Goal: Navigation & Orientation: Find specific page/section

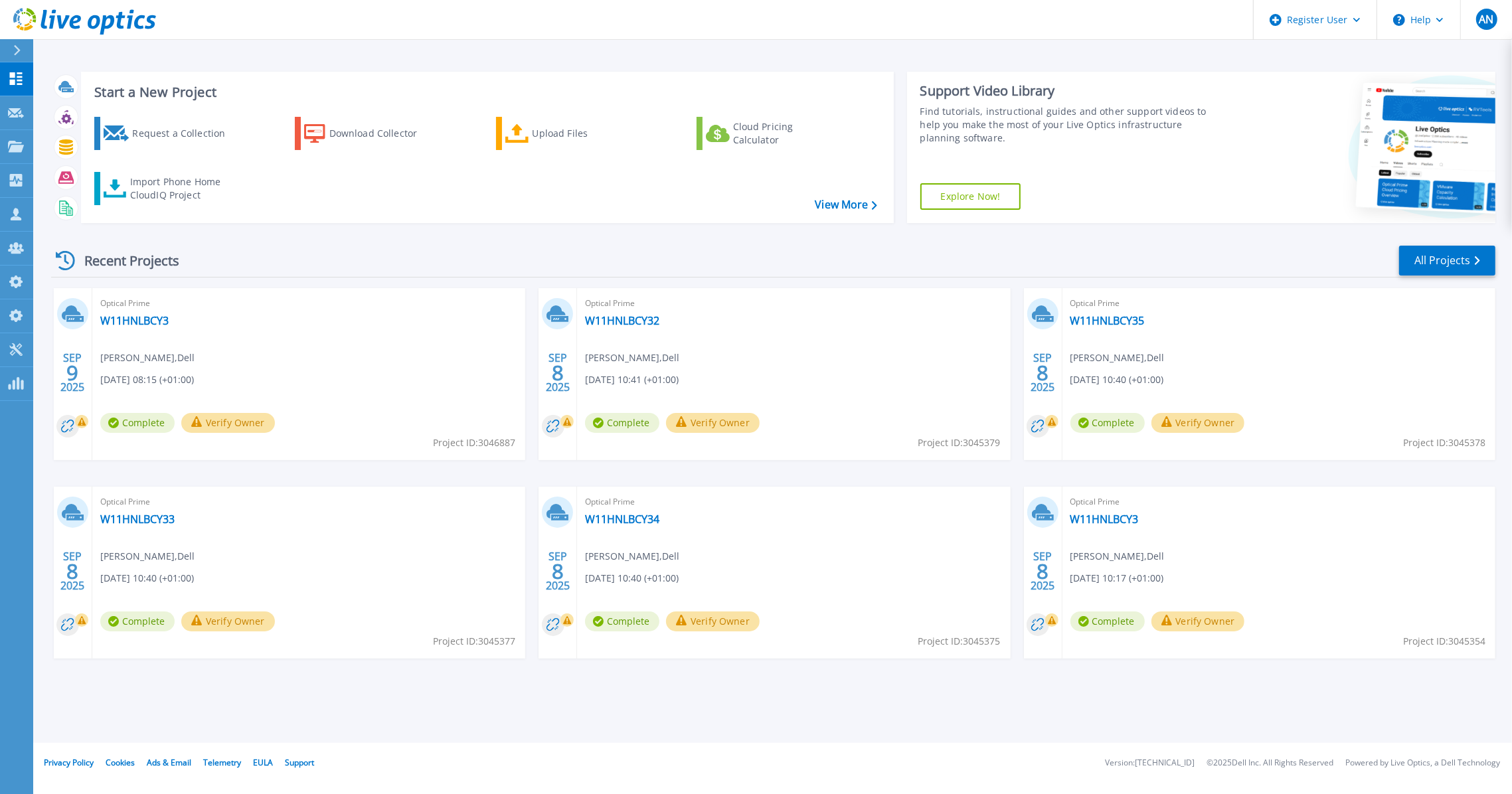
click at [451, 278] on div "Recent Projects All Projects" at bounding box center [773, 261] width 1444 height 33
click at [1445, 252] on link "All Projects" at bounding box center [1447, 261] width 97 height 30
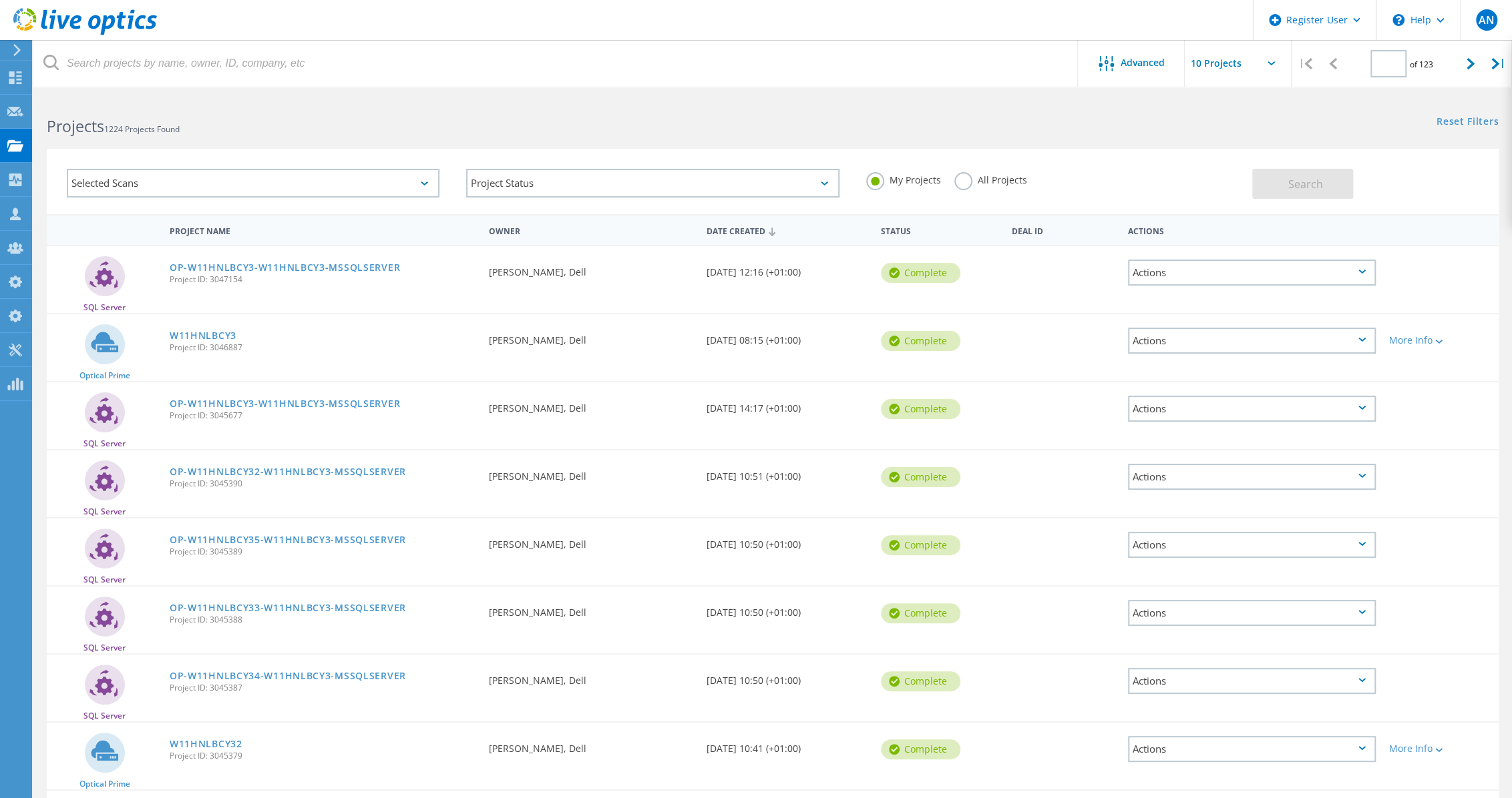
type input "1"
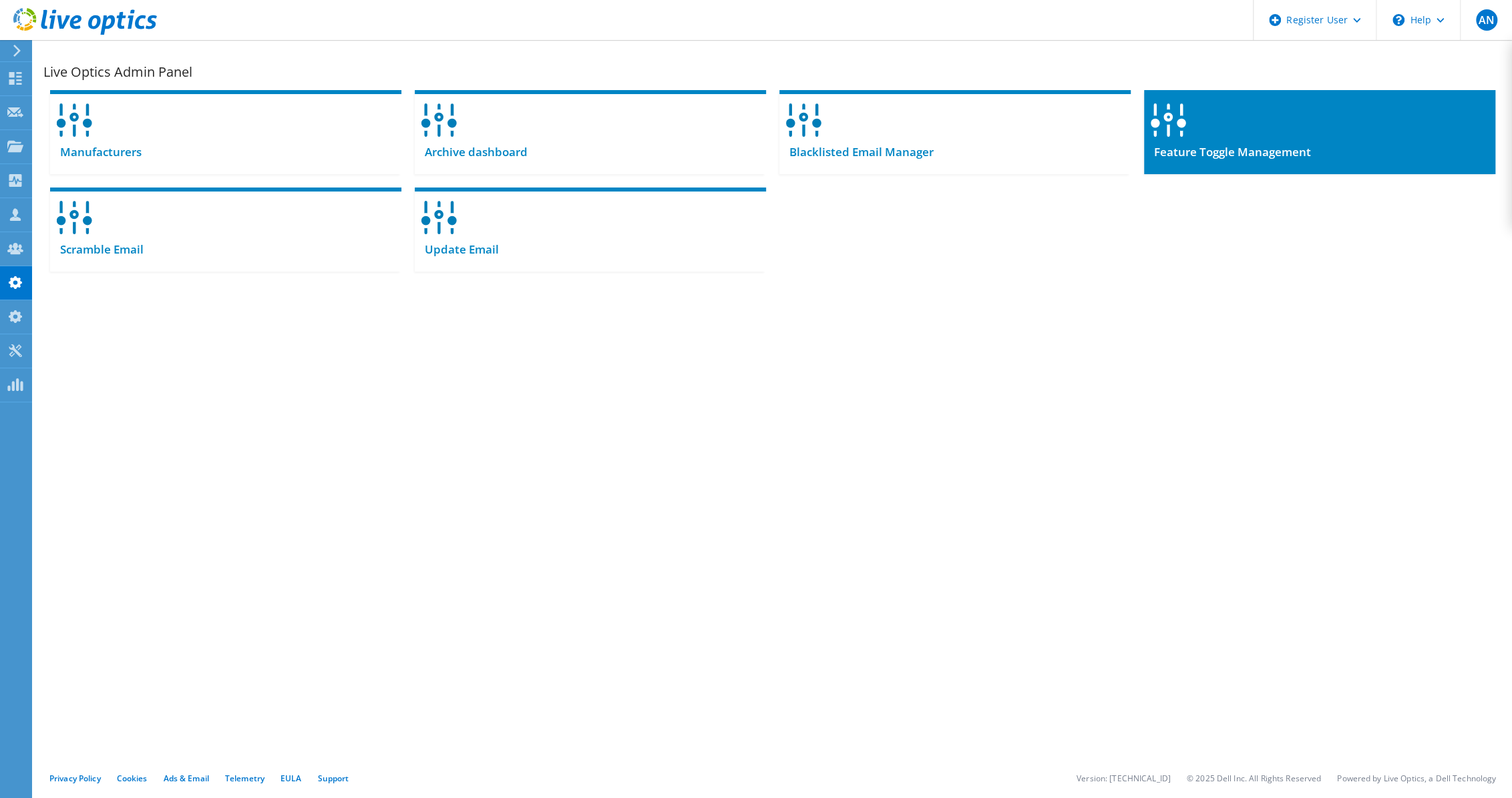
click at [1239, 154] on span "Feature Toggle Management" at bounding box center [1227, 152] width 167 height 15
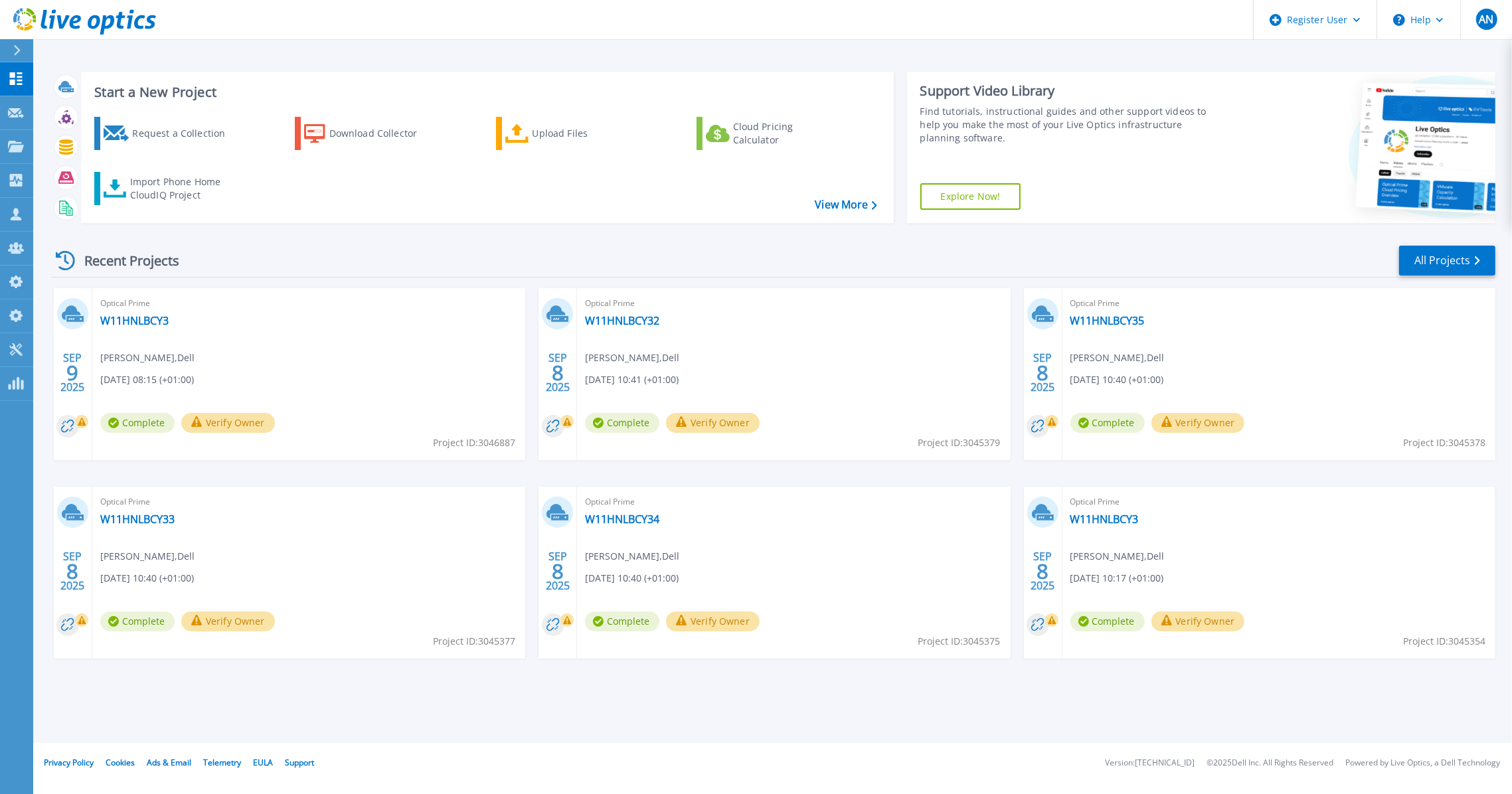
click at [492, 268] on div "Recent Projects All Projects" at bounding box center [773, 261] width 1444 height 33
